Goal: Share content

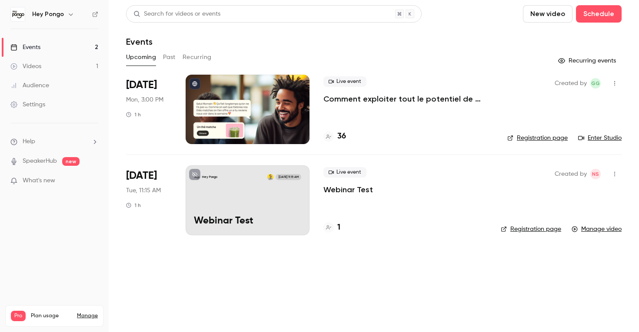
click at [530, 139] on link "Registration page" at bounding box center [537, 138] width 60 height 9
click at [613, 139] on link "Enter Studio" at bounding box center [599, 138] width 43 height 9
click at [382, 100] on p "Comment exploiter tout le potentiel de Pongo pour générer plus de revenus ?" at bounding box center [408, 99] width 170 height 10
click at [557, 138] on link "Registration page" at bounding box center [537, 138] width 60 height 9
click at [597, 135] on link "Enter Studio" at bounding box center [599, 138] width 43 height 9
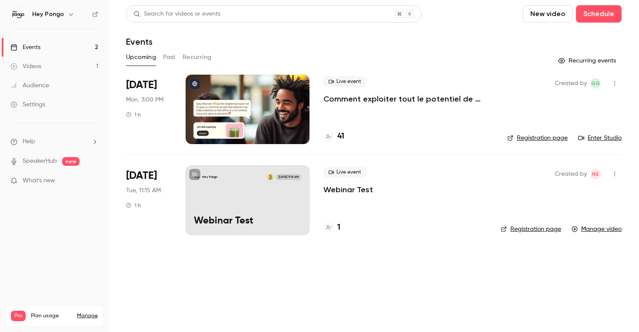
click at [46, 193] on ul "Help SpeakerHub new What's new" at bounding box center [54, 162] width 109 height 78
click at [50, 183] on span "What's new" at bounding box center [39, 180] width 33 height 9
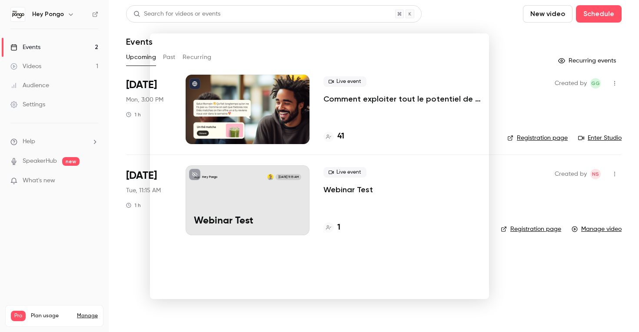
click at [69, 209] on div at bounding box center [319, 166] width 639 height 332
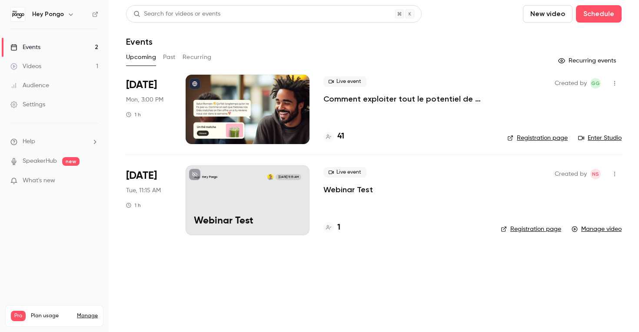
click at [473, 98] on p "Comment exploiter tout le potentiel de Pongo pour générer plus de revenus ?" at bounding box center [408, 99] width 170 height 10
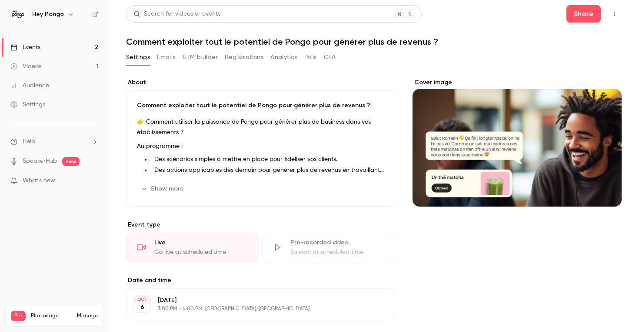
click at [574, 23] on header "Search for videos or events Share Comment exploiter tout le potentiel de Pongo …" at bounding box center [373, 26] width 495 height 42
click at [586, 12] on button "Share" at bounding box center [583, 13] width 34 height 17
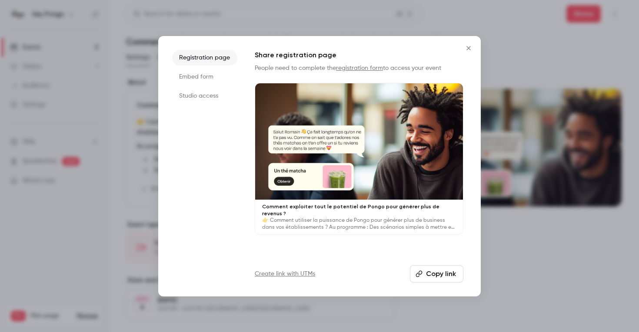
click at [212, 101] on li "Studio access" at bounding box center [204, 96] width 65 height 16
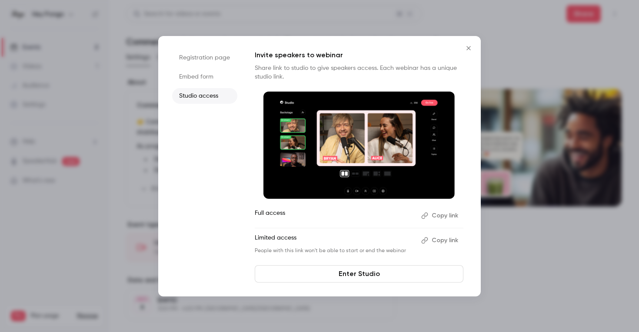
click at [201, 82] on li "Embed form" at bounding box center [204, 77] width 65 height 16
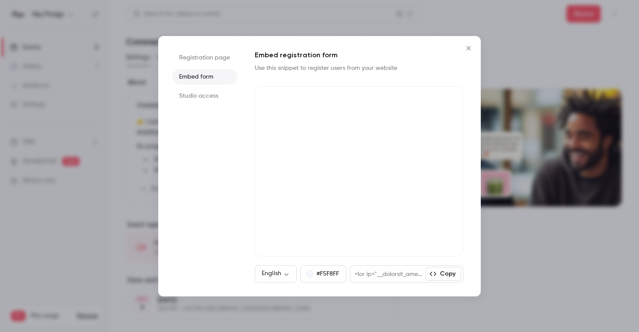
click at [222, 57] on li "Registration page" at bounding box center [204, 58] width 65 height 16
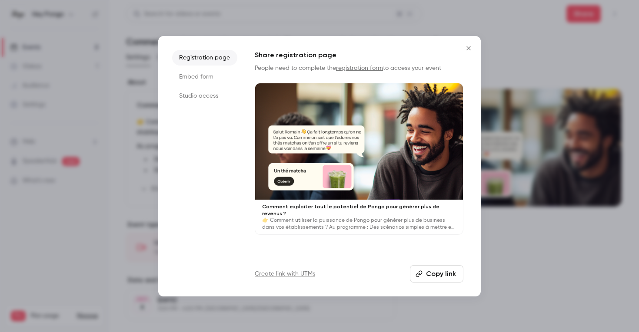
click at [443, 276] on button "Copy link" at bounding box center [436, 273] width 53 height 17
click at [422, 273] on icon "button" at bounding box center [422, 274] width 7 height 7
click at [467, 46] on icon "Close" at bounding box center [468, 48] width 10 height 7
